Goal: Task Accomplishment & Management: Manage account settings

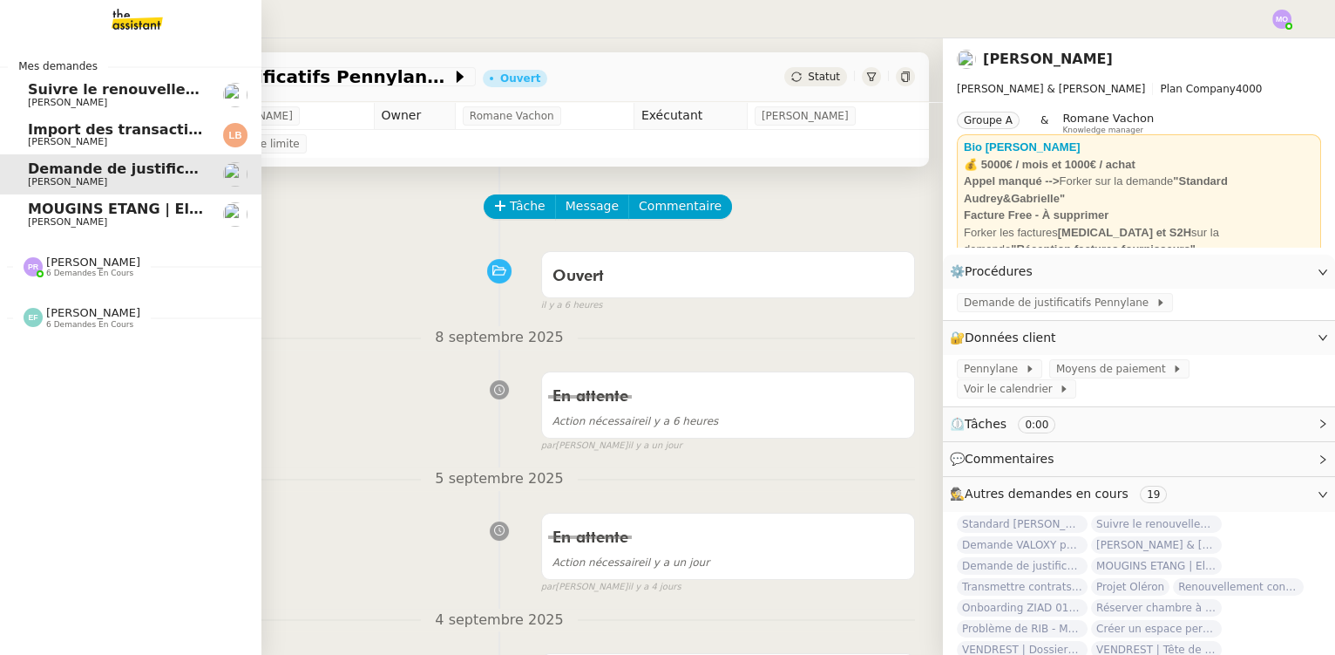
click at [130, 210] on span "MOUGINS ETANG | Electroménagers" at bounding box center [168, 208] width 280 height 17
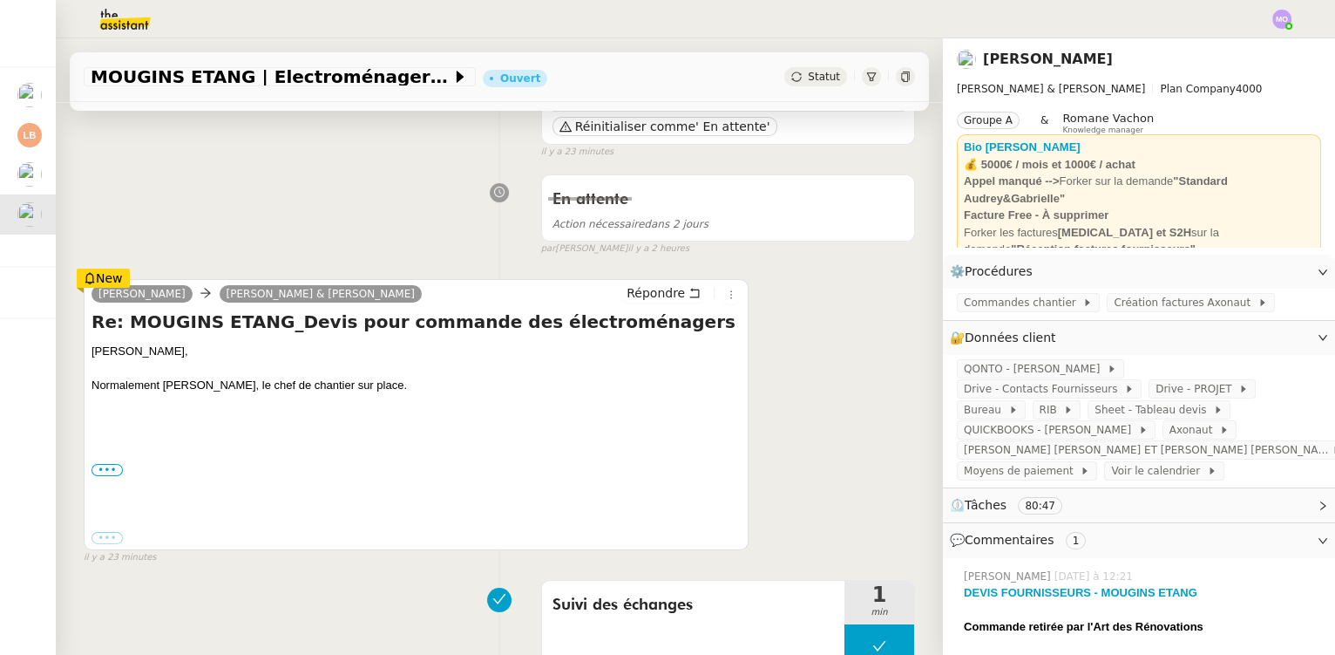
scroll to position [237, 0]
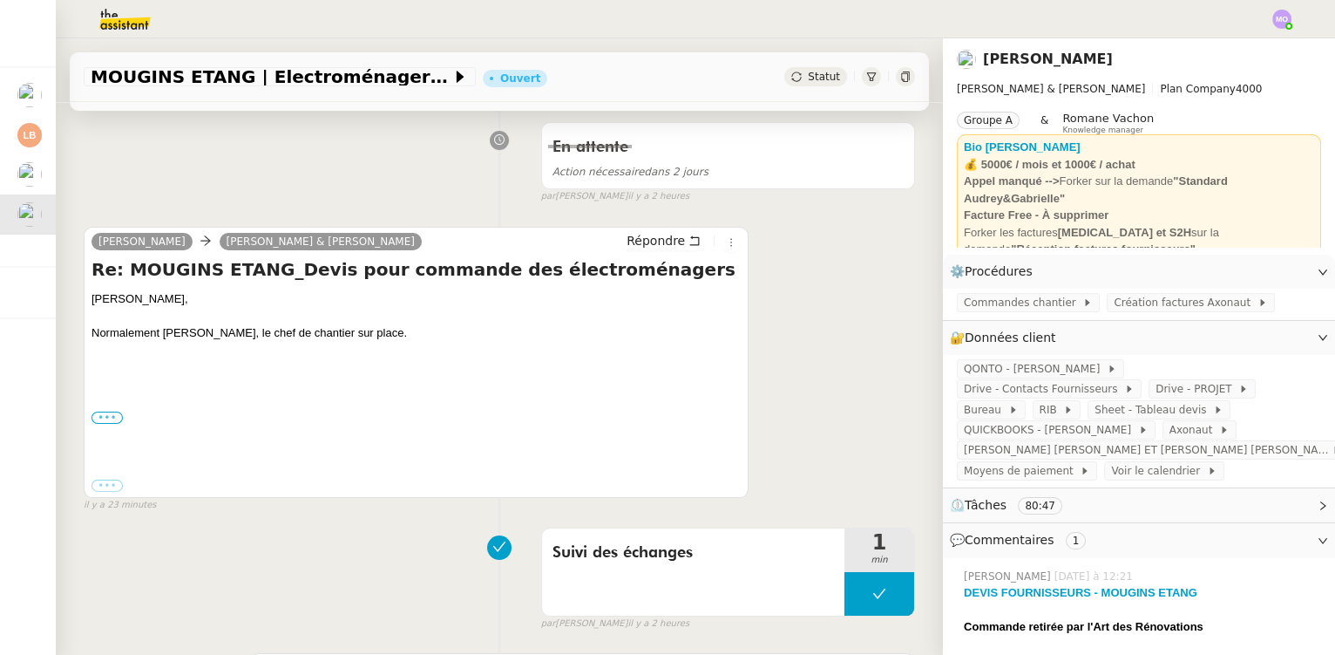
click at [105, 418] on label "•••" at bounding box center [107, 417] width 31 height 12
click at [0, 0] on input "•••" at bounding box center [0, 0] width 0 height 0
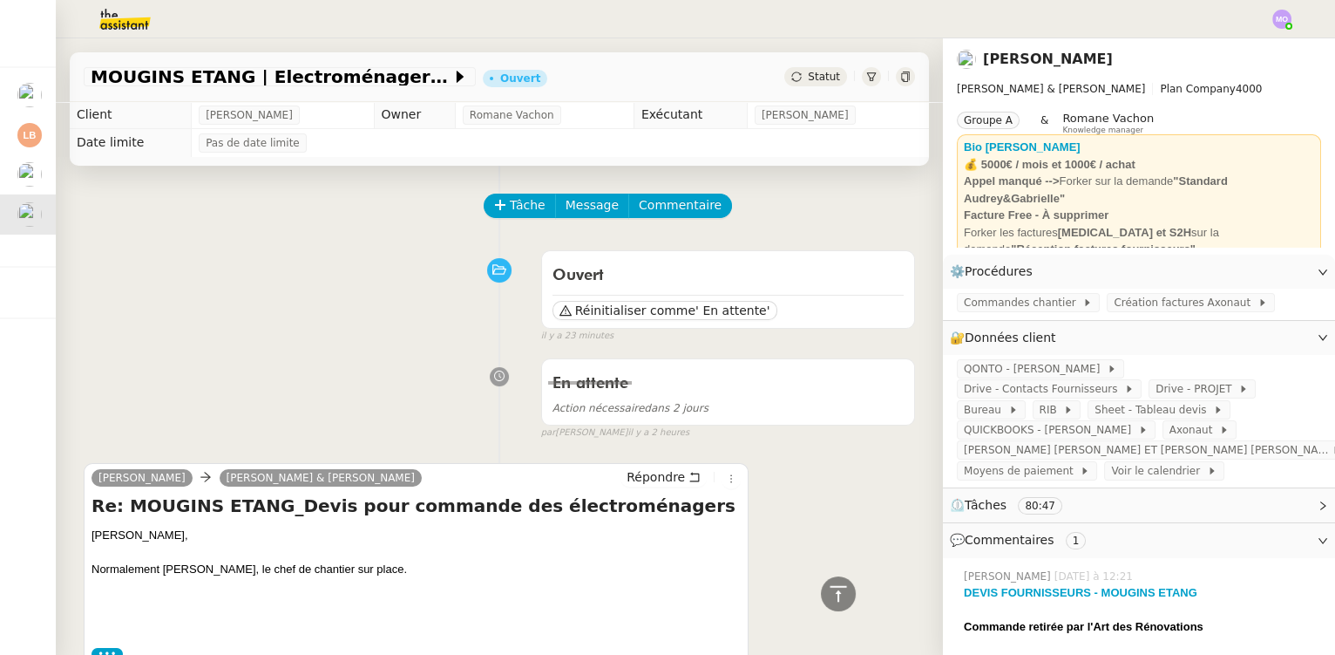
scroll to position [0, 0]
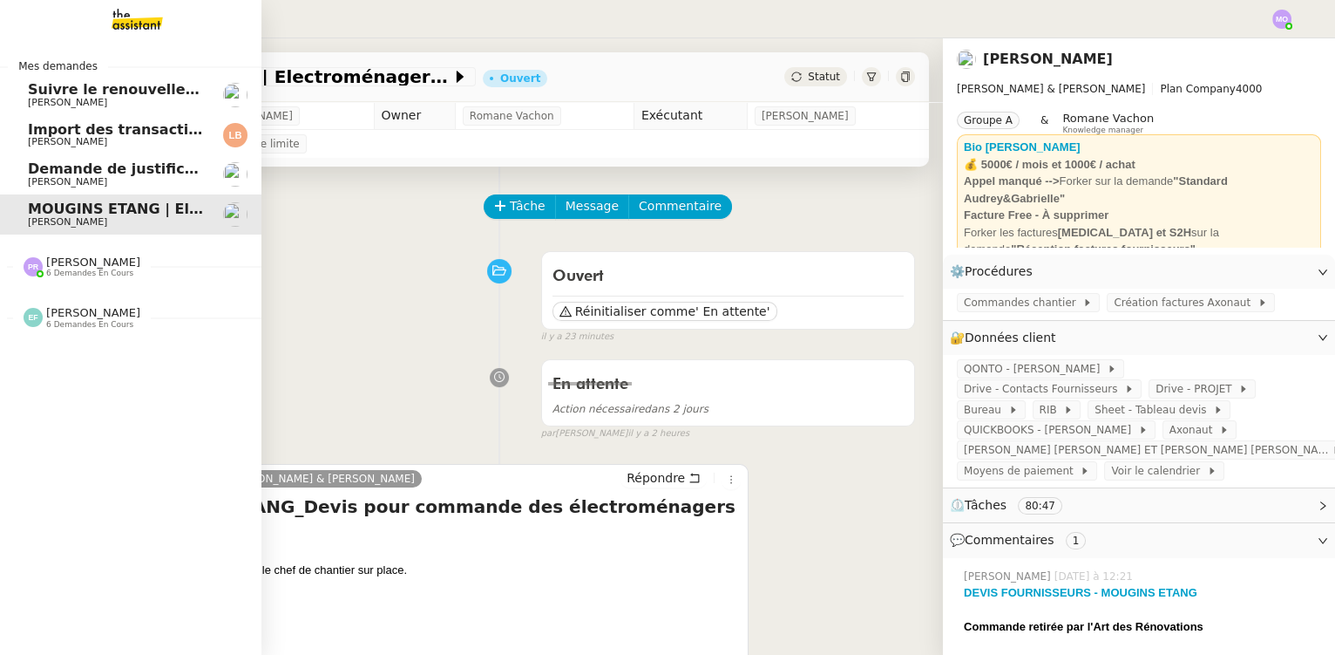
click at [129, 184] on span "[PERSON_NAME]" at bounding box center [116, 182] width 176 height 10
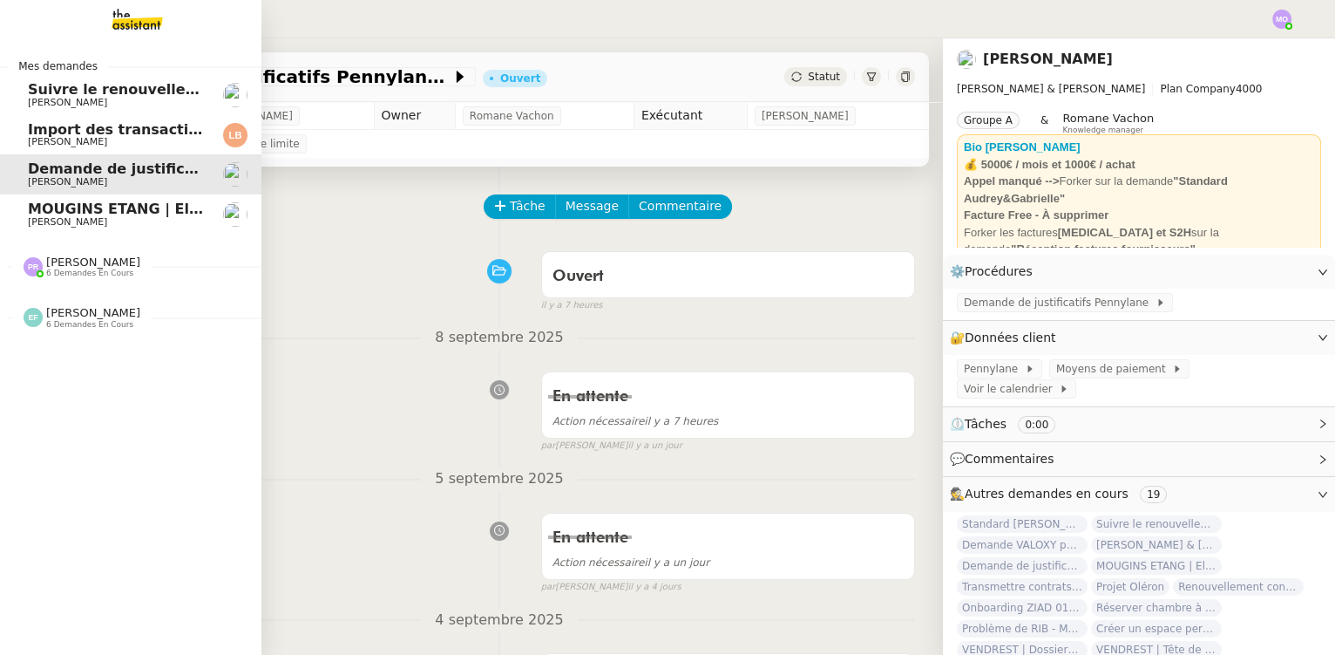
click at [147, 129] on span "Import des transaction CB - septembre 2025" at bounding box center [203, 129] width 350 height 17
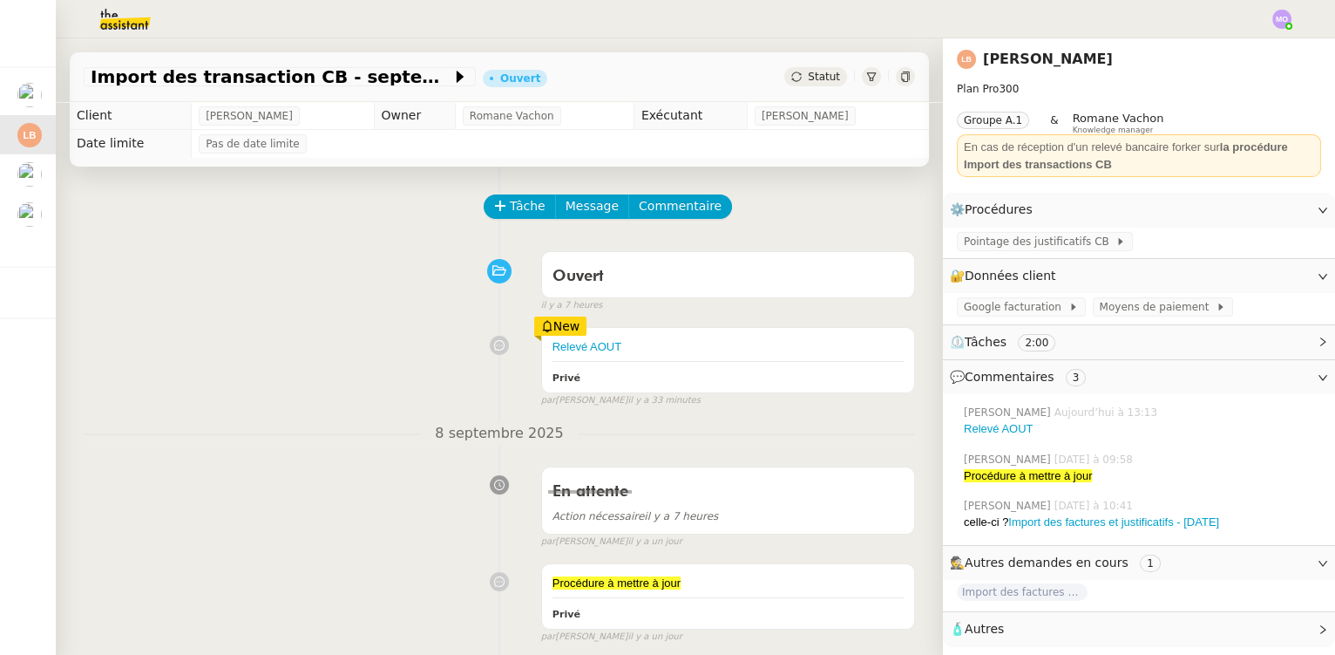
click at [811, 78] on span "Statut" at bounding box center [824, 77] width 32 height 12
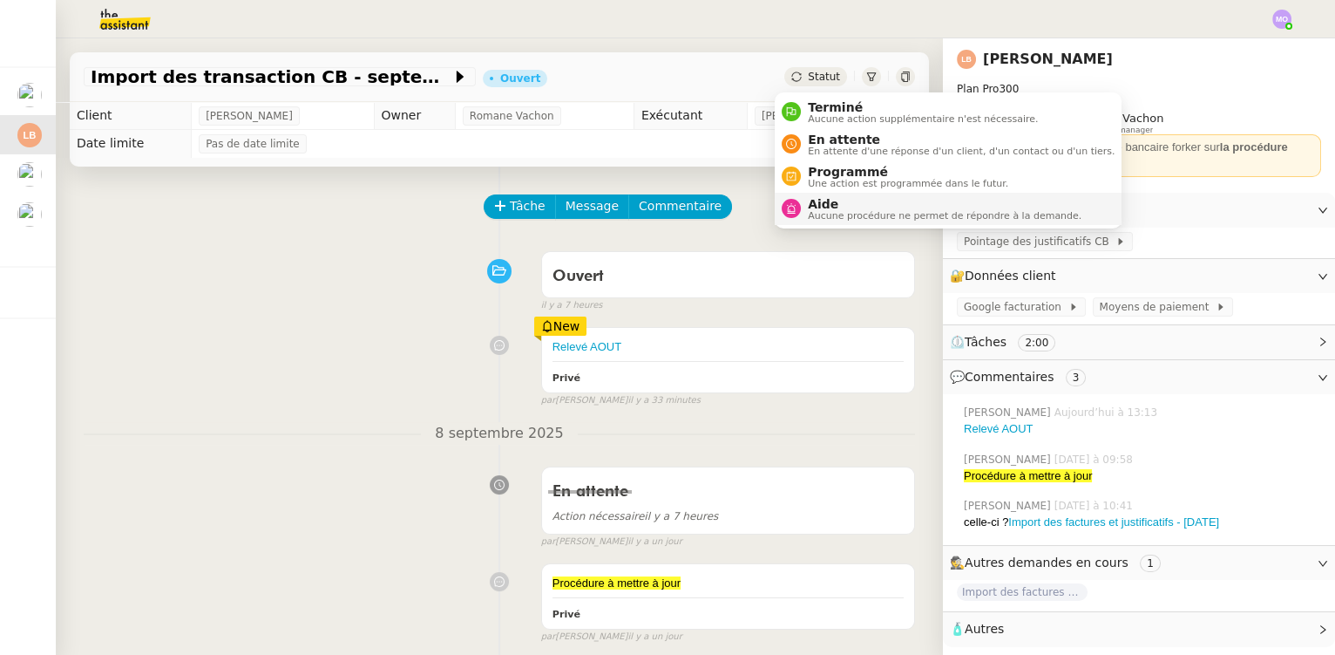
click at [834, 213] on span "Aucune procédure ne permet de répondre à la demande." at bounding box center [945, 216] width 274 height 10
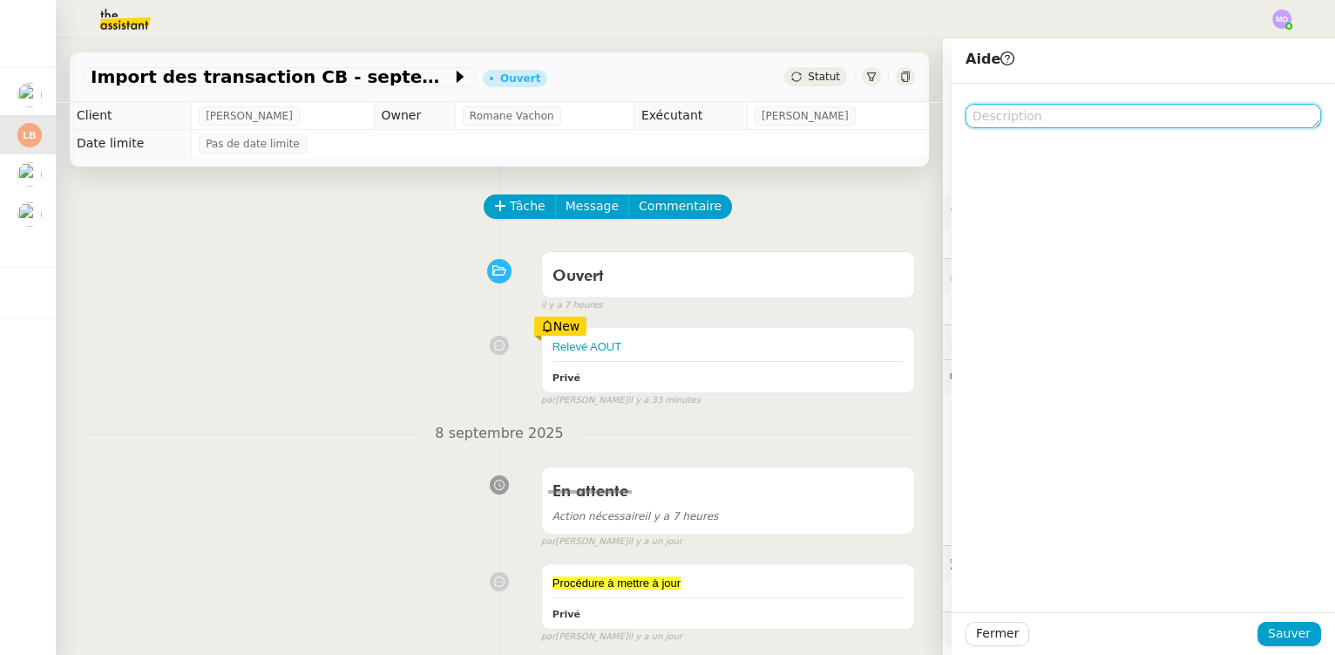
click at [1012, 119] on textarea at bounding box center [1144, 116] width 356 height 24
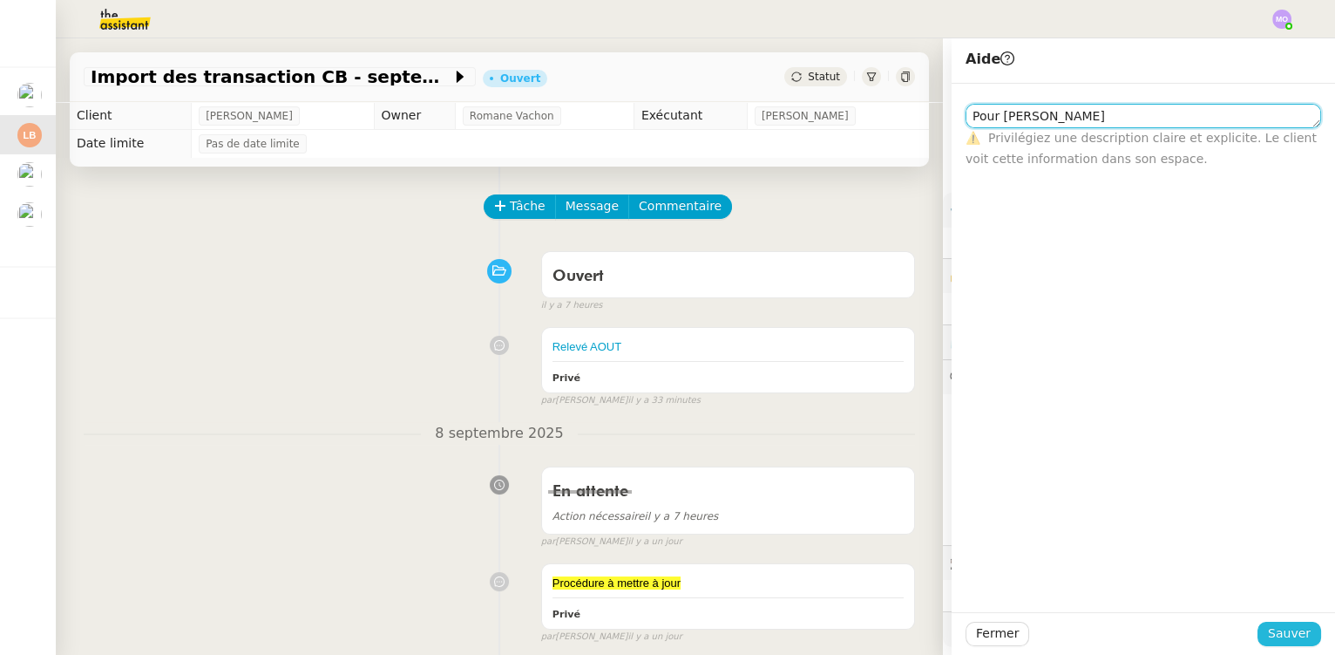
type textarea "Pour [PERSON_NAME]"
click at [1269, 635] on span "Sauver" at bounding box center [1289, 633] width 43 height 20
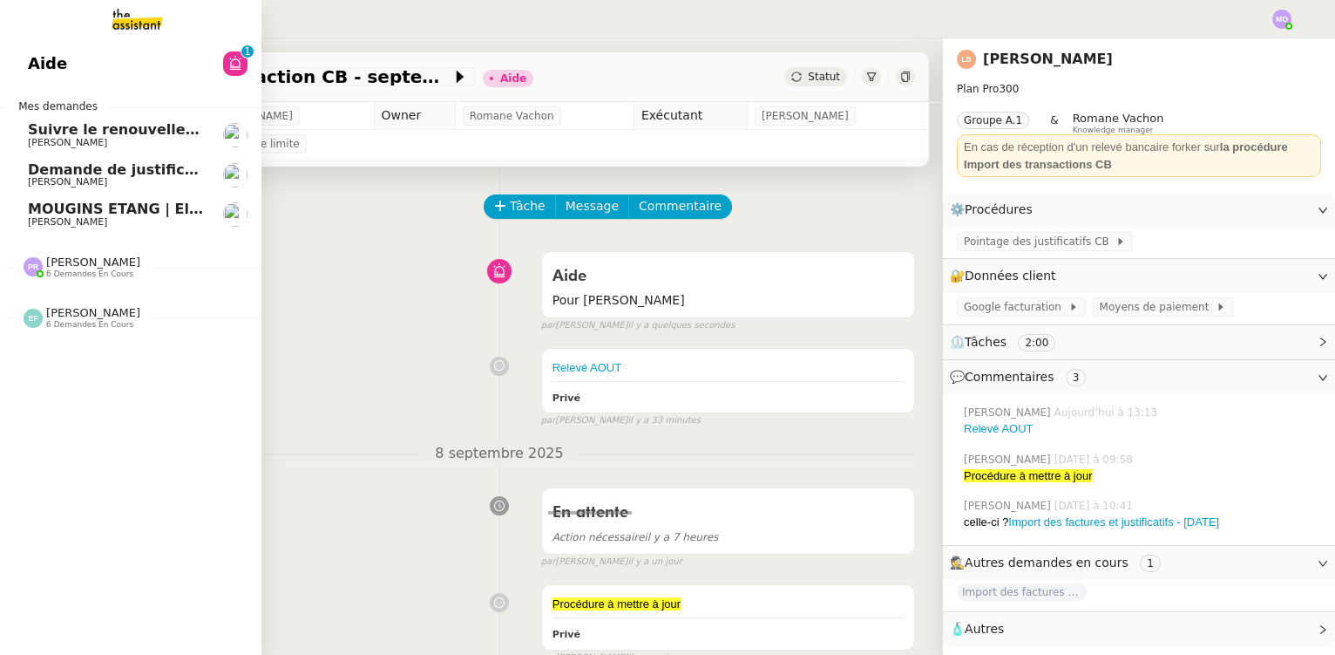
click at [92, 275] on span "6 demandes en cours" at bounding box center [89, 274] width 87 height 10
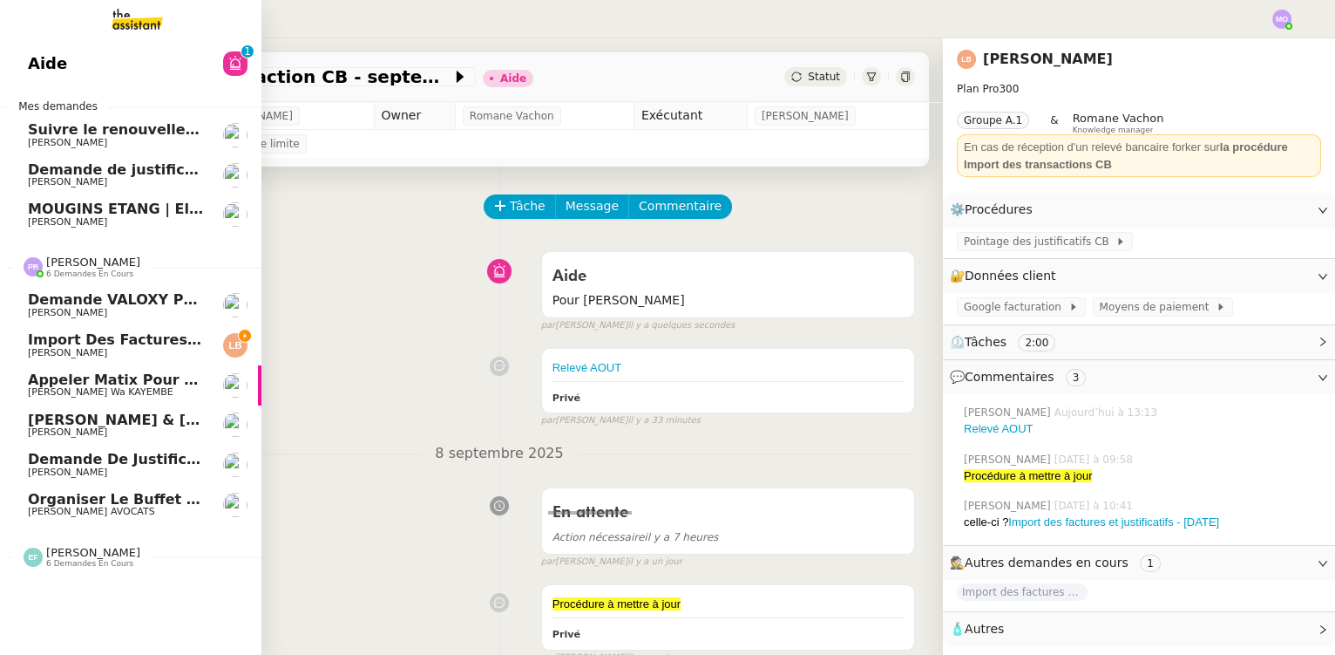
click at [137, 338] on span "Import des factures et justificatifs - [DATE]" at bounding box center [199, 339] width 343 height 17
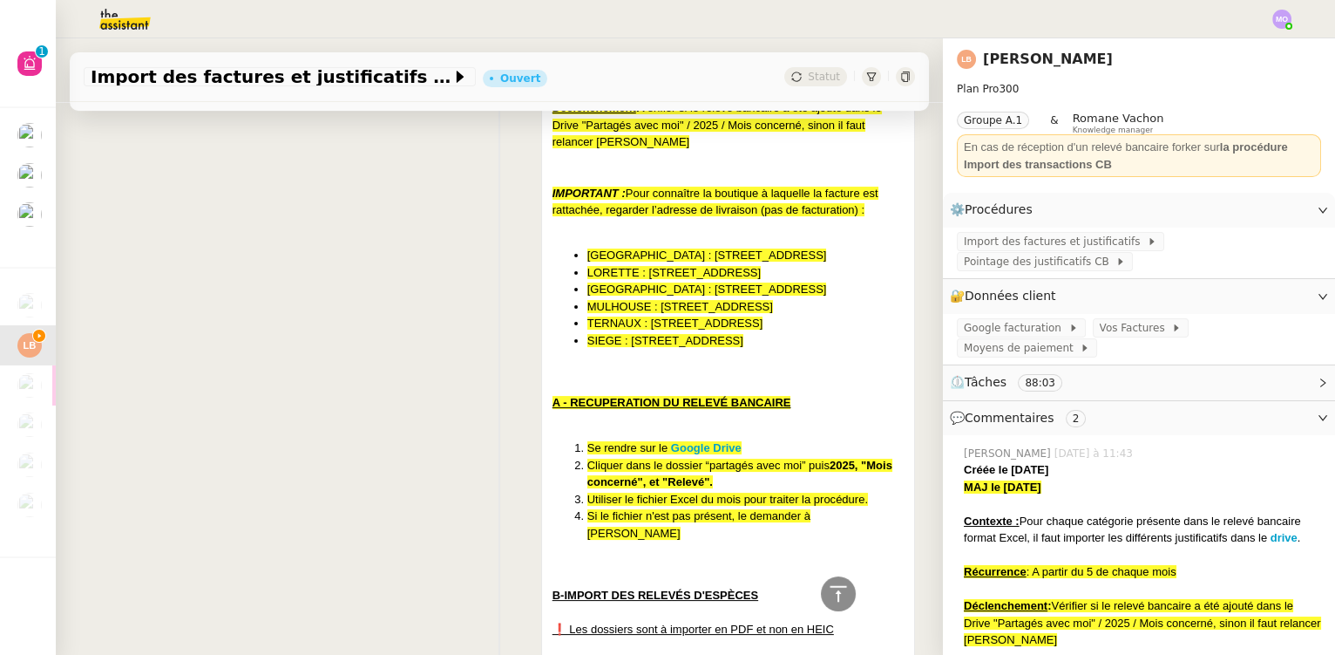
scroll to position [871, 0]
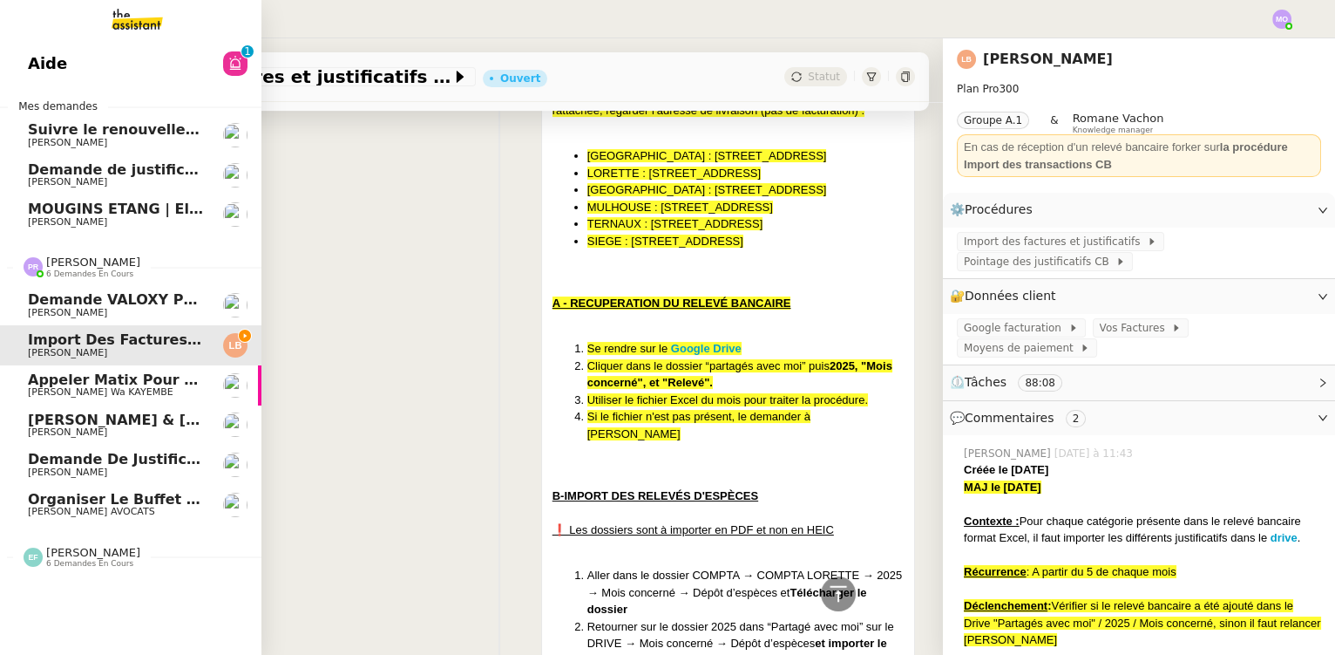
click at [163, 503] on span "Organiser le buffet pour le pot de départ" at bounding box center [195, 499] width 334 height 17
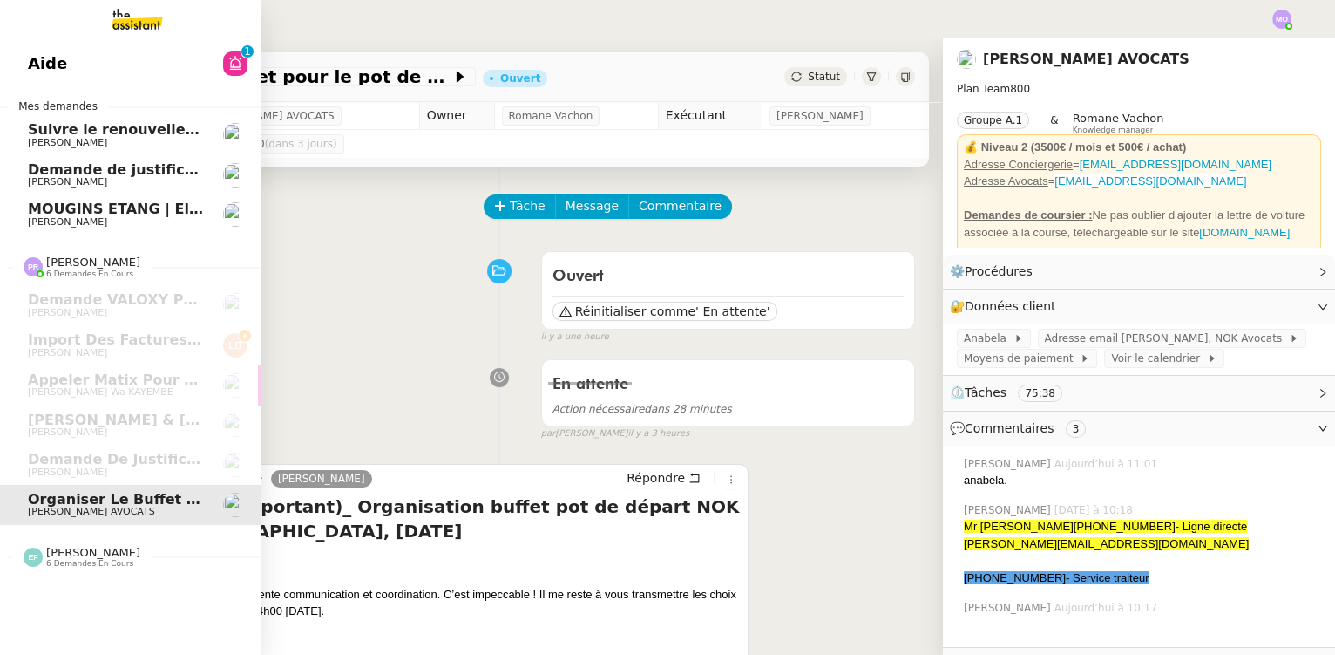
click at [167, 132] on span "Suivre le renouvellement produit Trimble" at bounding box center [190, 129] width 324 height 17
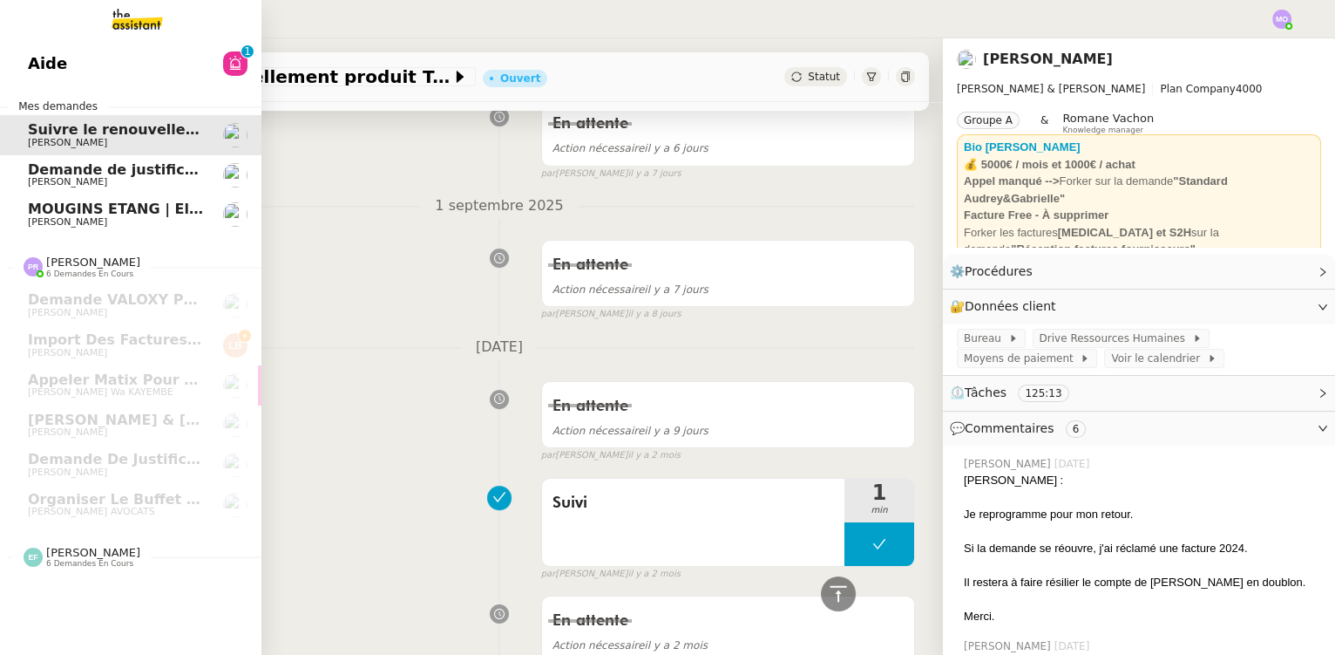
click at [107, 162] on span "Demande de justificatifs Pennylane - septembre 2025" at bounding box center [239, 169] width 423 height 17
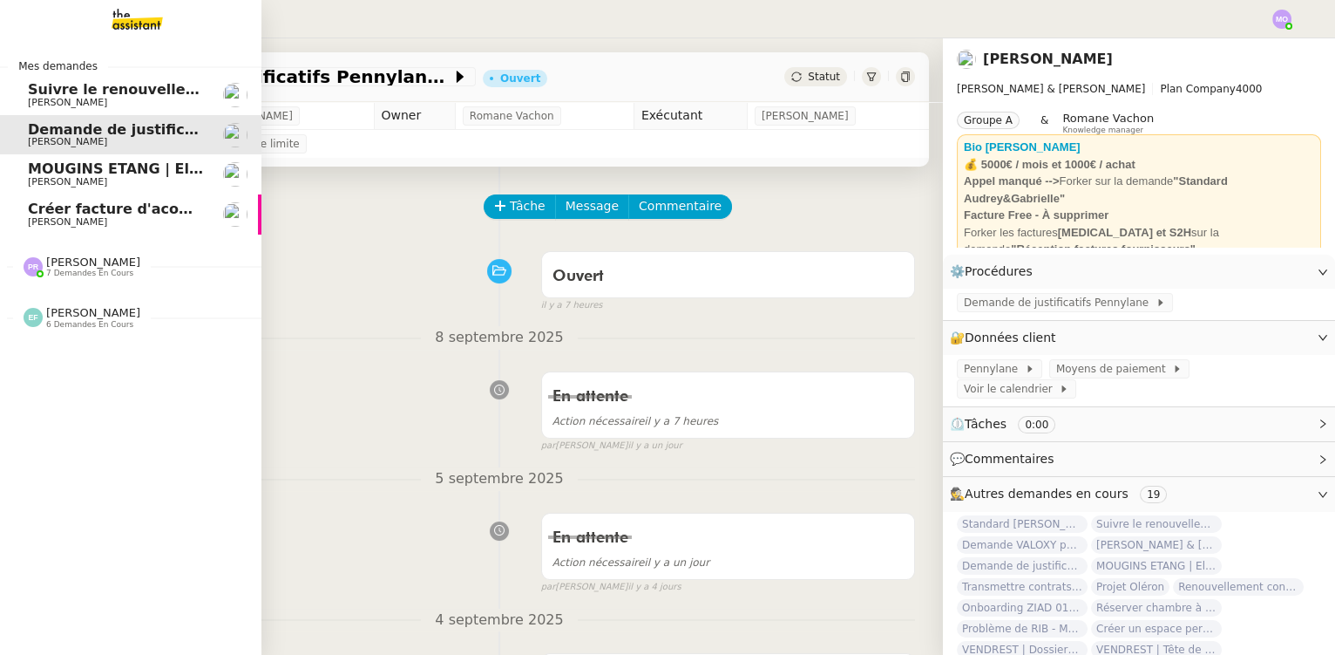
click at [110, 208] on span "Créer facture d'acompte projet Cannes" at bounding box center [181, 208] width 306 height 17
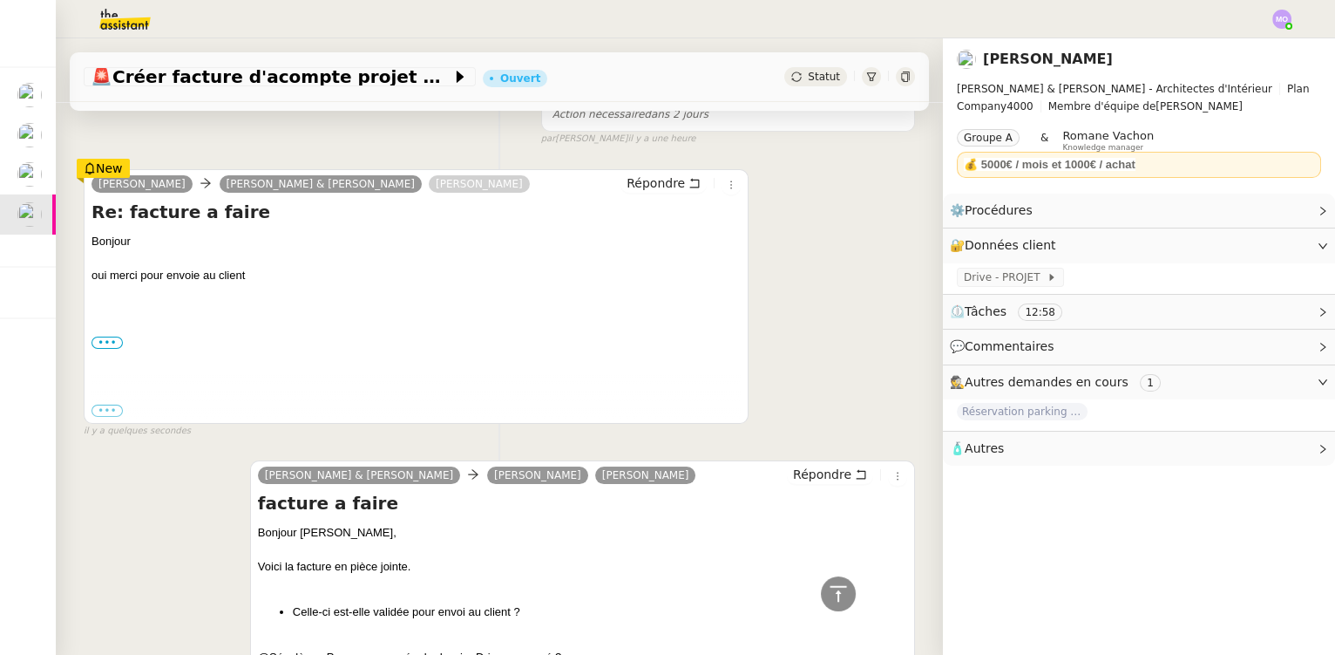
scroll to position [158, 0]
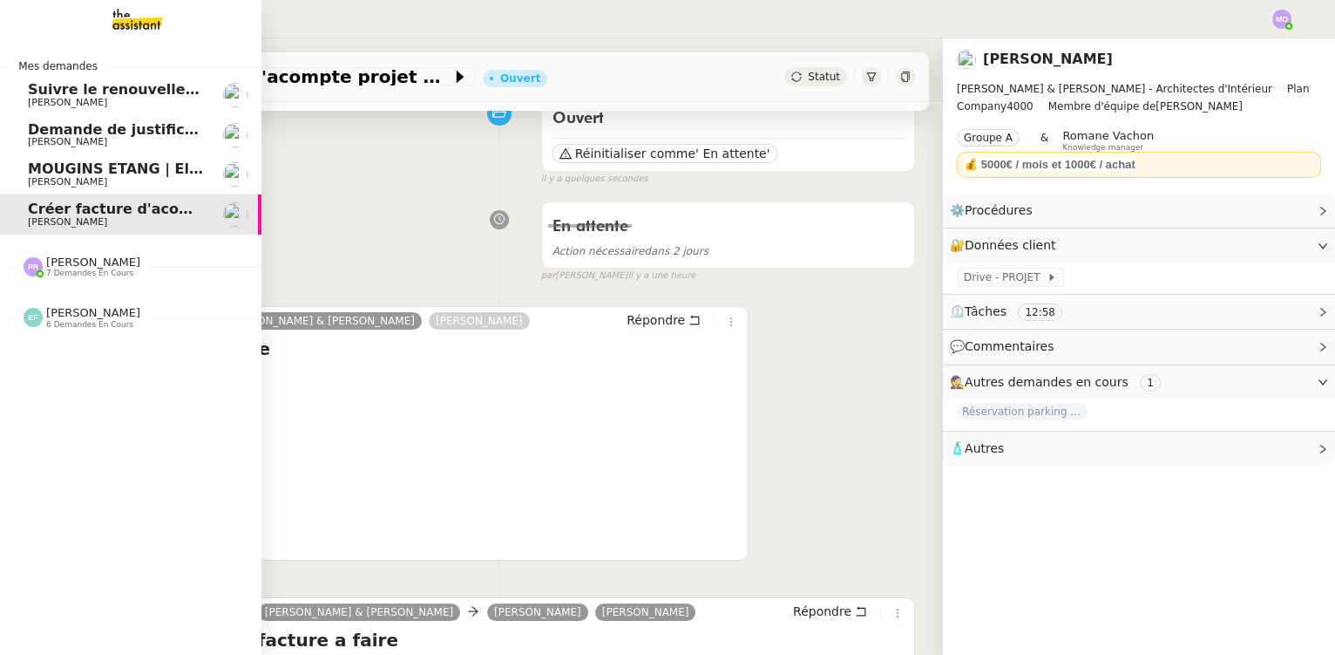
click at [123, 161] on span "MOUGINS ETANG | Electroménagers" at bounding box center [168, 168] width 280 height 17
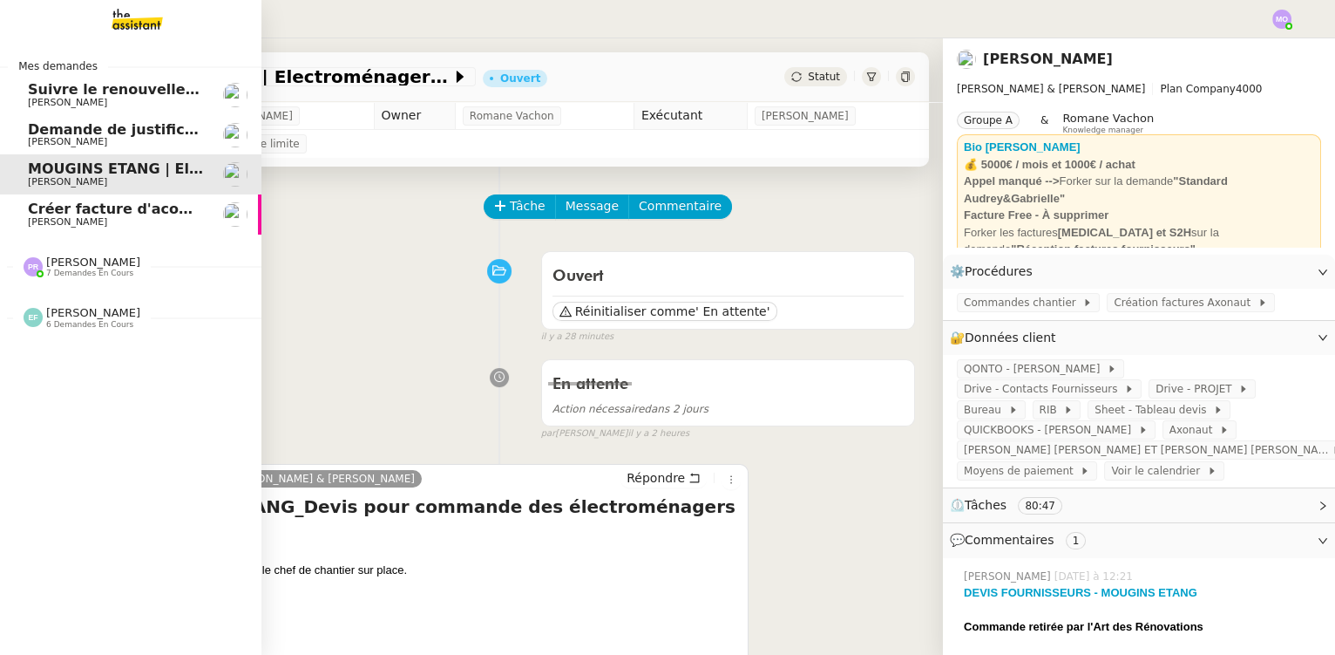
click at [101, 134] on span "Demande de justificatifs Pennylane - septembre 2025" at bounding box center [239, 129] width 423 height 17
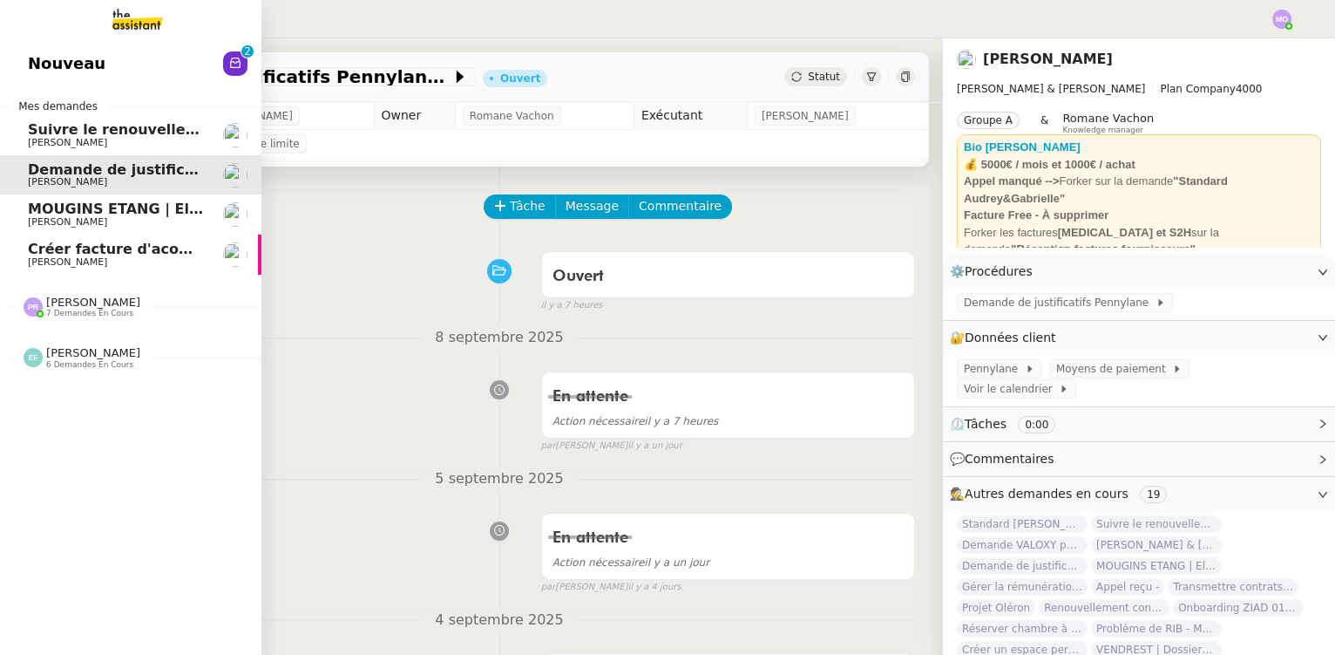
click at [145, 242] on span "Créer facture d'acompte projet Cannes" at bounding box center [181, 249] width 306 height 17
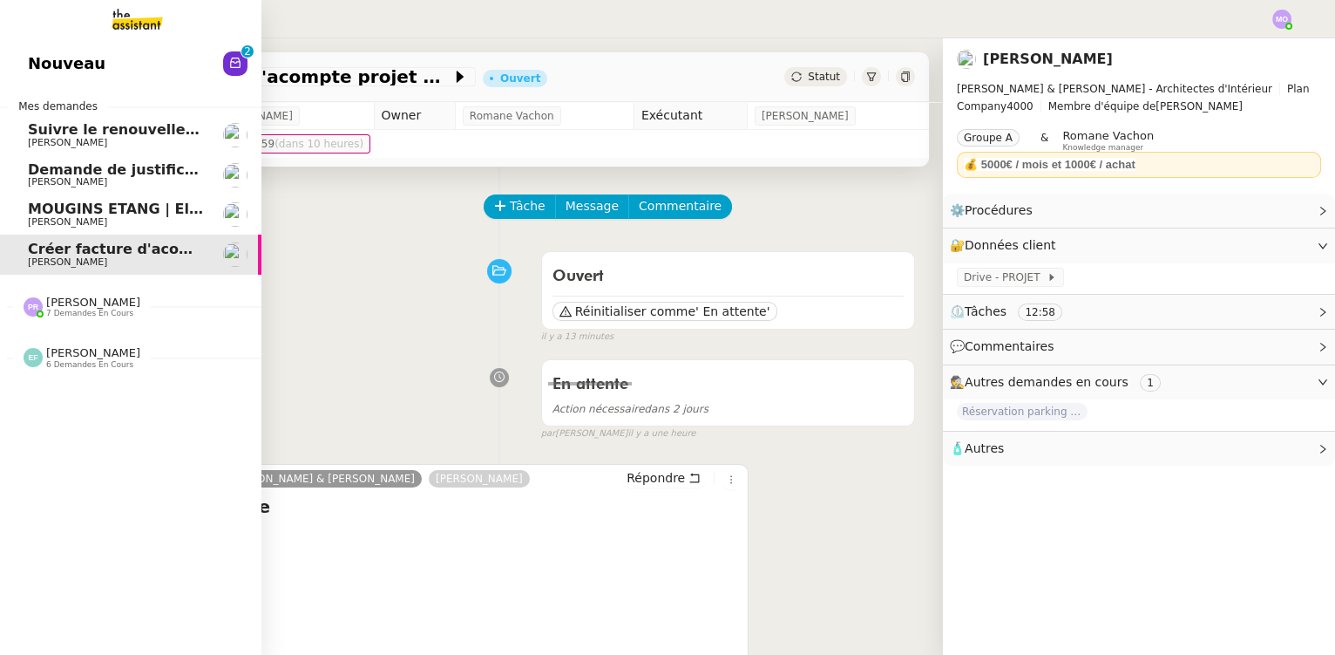
click at [100, 215] on span "MOUGINS ETANG | Electroménagers" at bounding box center [168, 208] width 280 height 17
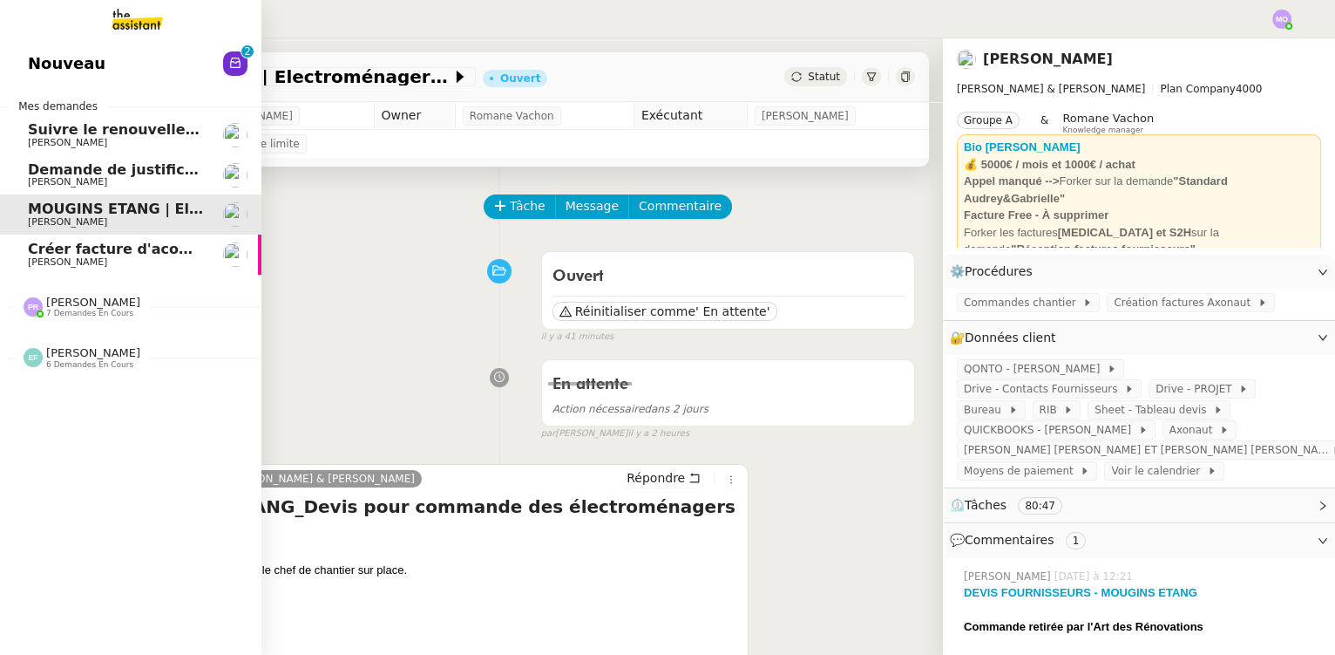
click at [123, 188] on link "Demande de justificatifs Pennylane - [DATE] [PERSON_NAME]" at bounding box center [130, 175] width 261 height 40
